Goal: Information Seeking & Learning: Learn about a topic

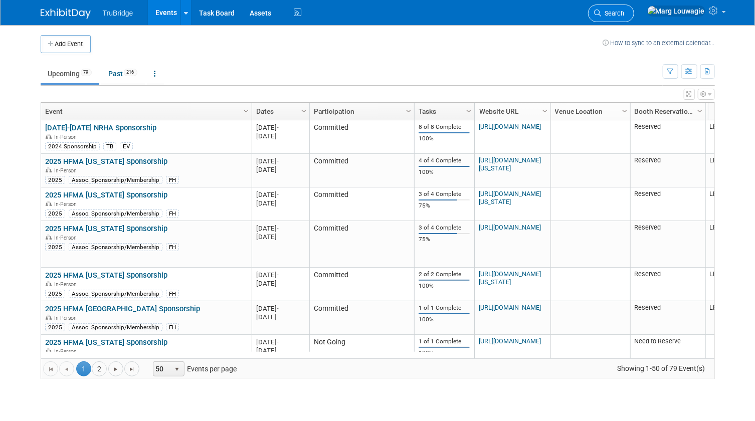
click at [625, 11] on span "Search" at bounding box center [613, 14] width 23 height 8
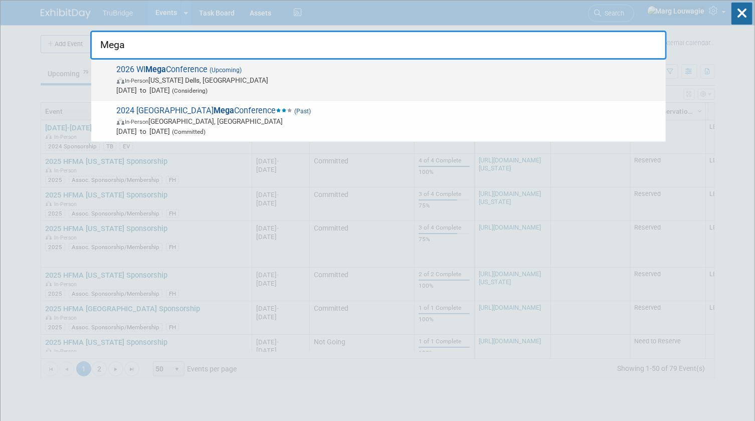
type input "Mega"
click at [264, 87] on span "[DATE] to [DATE] (Considering)" at bounding box center [389, 90] width 544 height 10
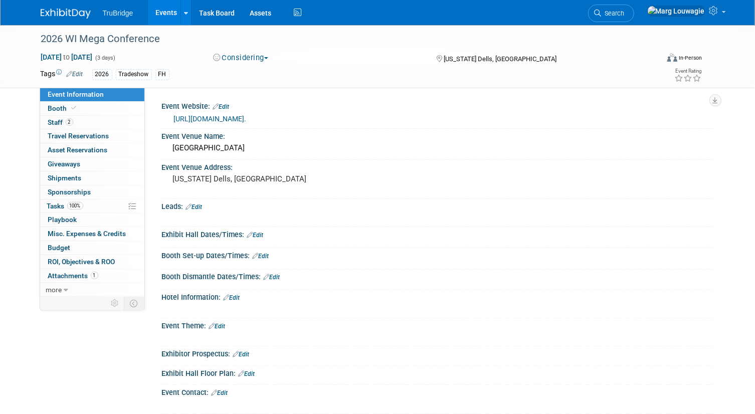
click at [602, 12] on icon at bounding box center [598, 13] width 7 height 7
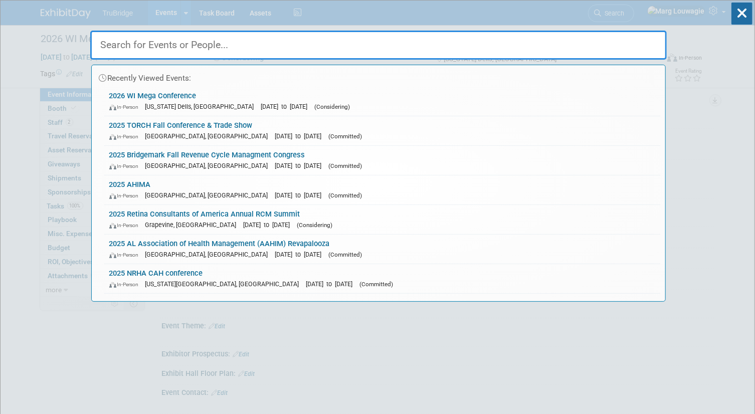
click at [604, 50] on input "text" at bounding box center [378, 45] width 577 height 29
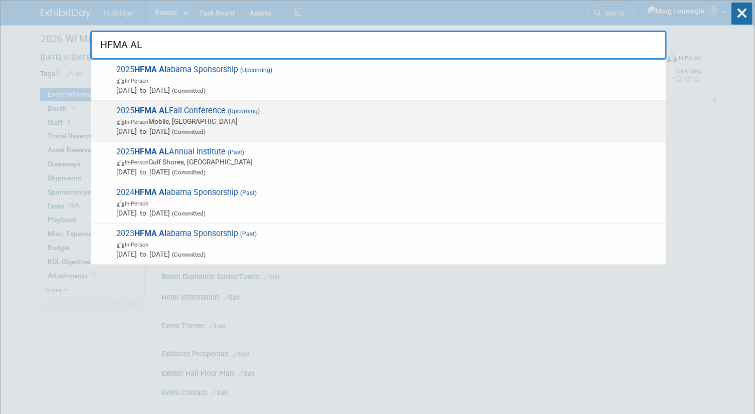
type input "HFMA AL"
click at [261, 128] on span "Oct 8, 2025 to Oct 10, 2025 (Committed)" at bounding box center [389, 131] width 544 height 10
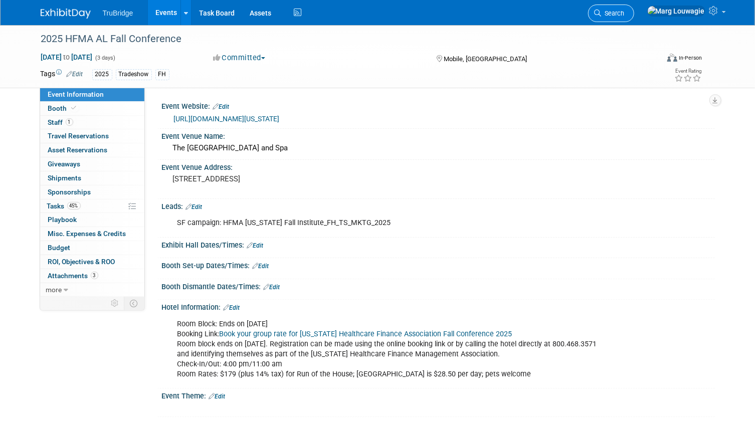
click at [625, 11] on span "Search" at bounding box center [613, 14] width 23 height 8
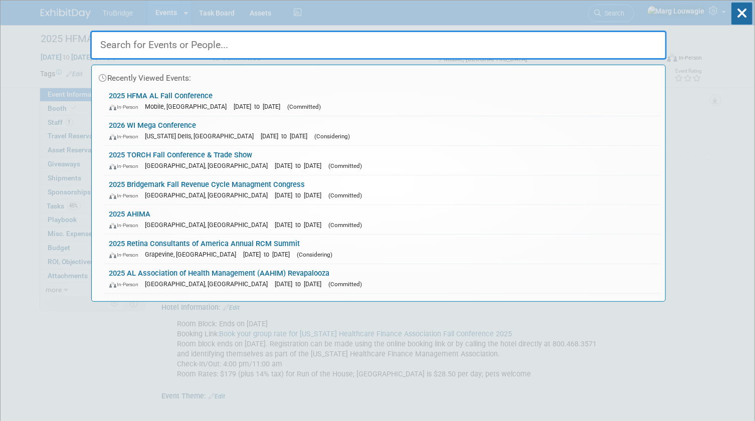
click at [634, 47] on input "text" at bounding box center [378, 45] width 577 height 29
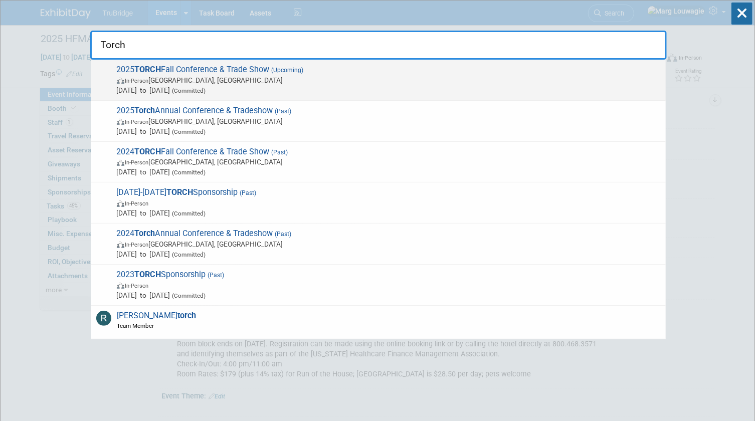
type input "Torch"
click at [294, 81] on span "In-Person Austin, TX" at bounding box center [389, 80] width 544 height 10
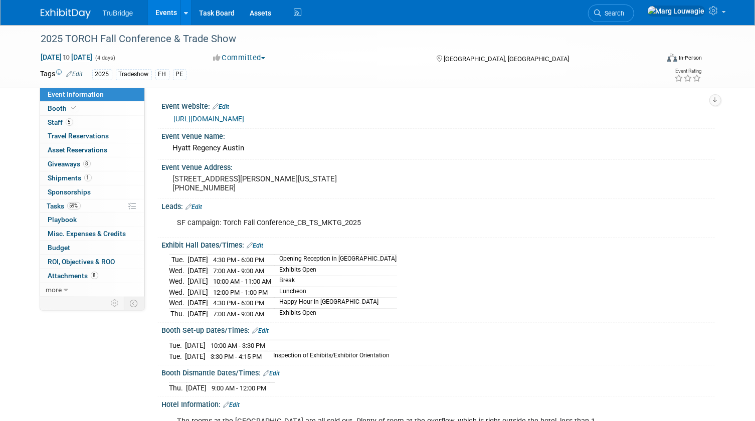
click at [238, 117] on link "[URL][DOMAIN_NAME]" at bounding box center [209, 119] width 71 height 8
